Goal: Entertainment & Leisure: Consume media (video, audio)

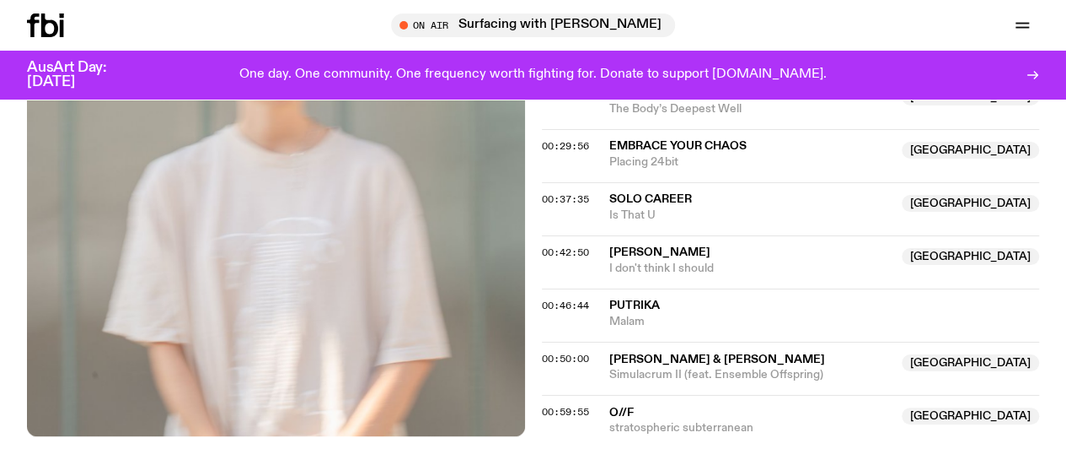
scroll to position [772, 0]
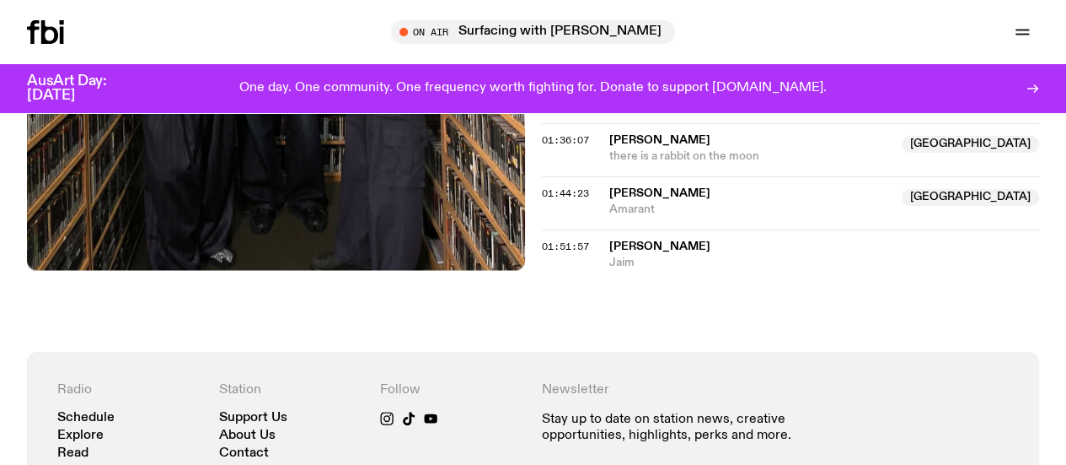
scroll to position [1825, 0]
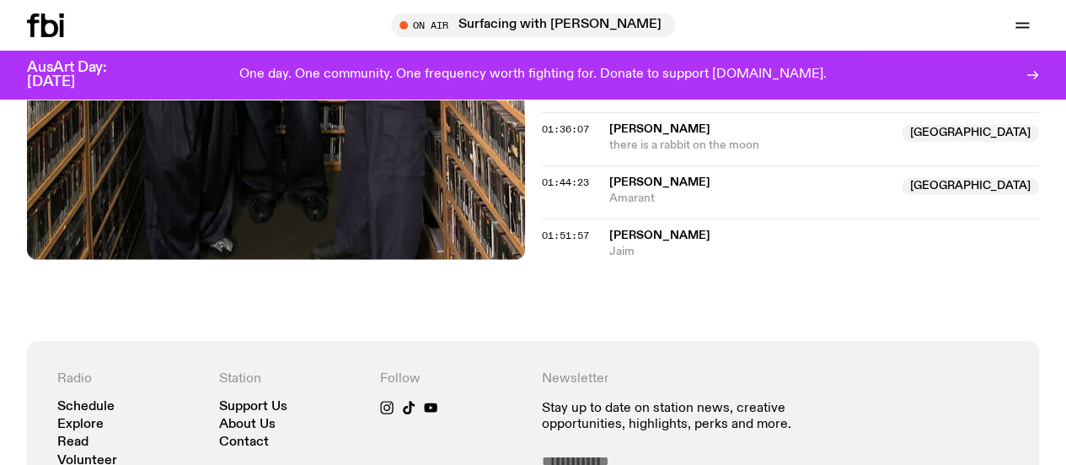
click at [59, 33] on icon at bounding box center [45, 25] width 37 height 24
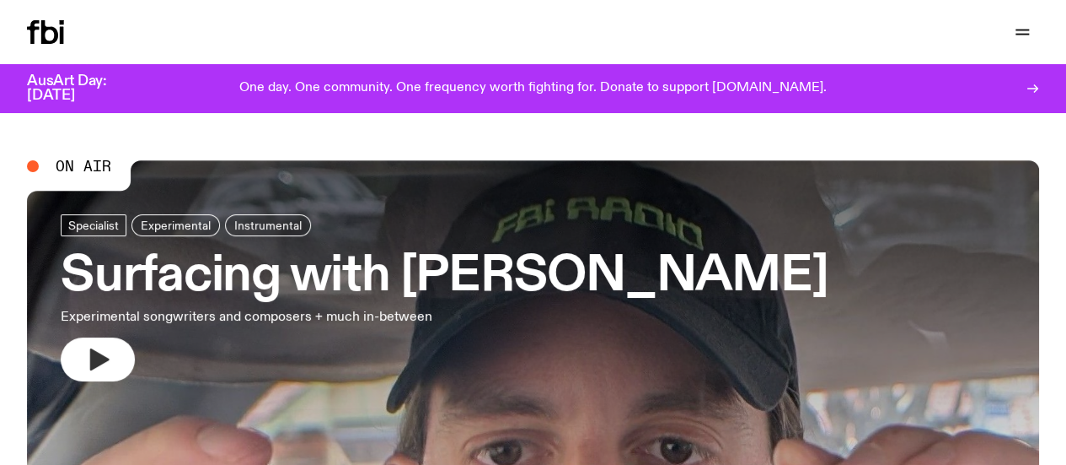
click at [110, 360] on icon "button" at bounding box center [97, 359] width 27 height 27
